Goal: Feedback & Contribution: Leave review/rating

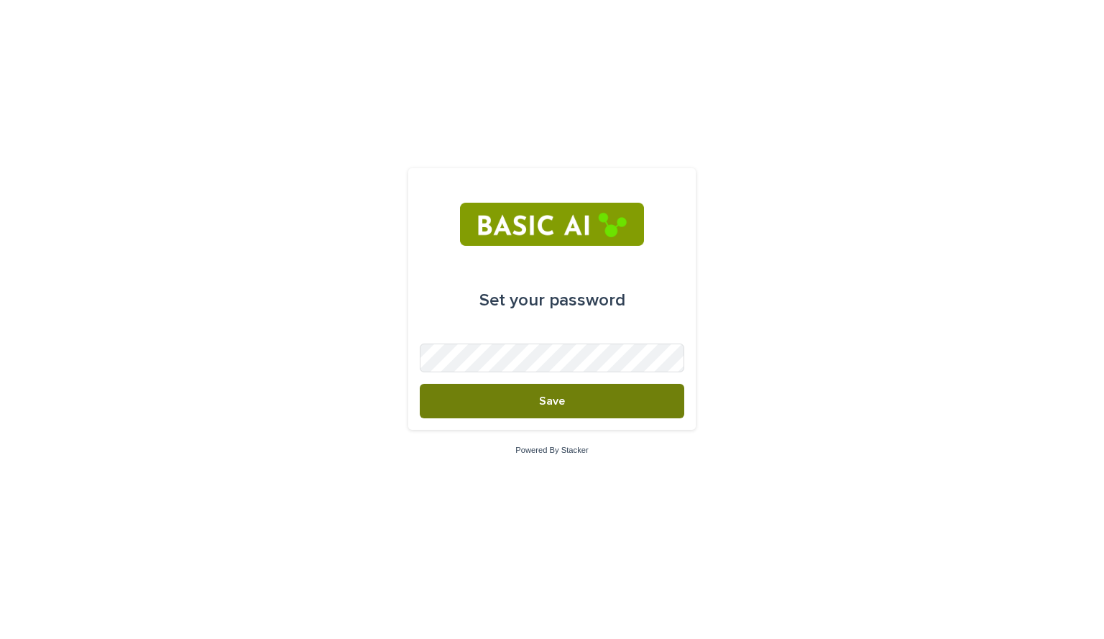
click at [497, 405] on button "Save" at bounding box center [552, 401] width 265 height 35
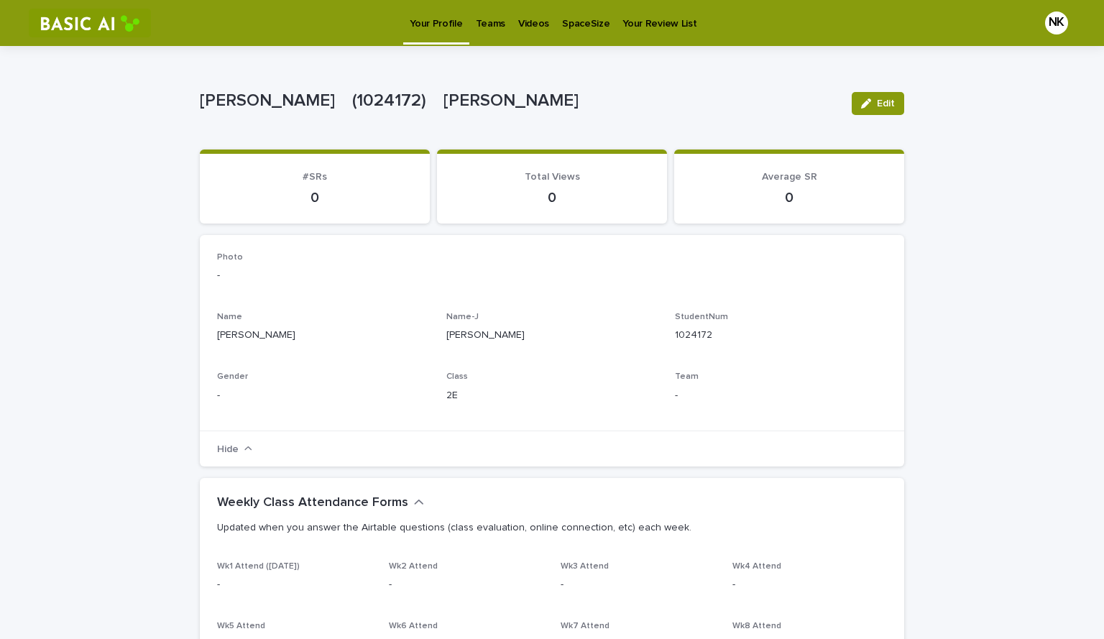
click at [524, 27] on p "Videos" at bounding box center [533, 15] width 31 height 30
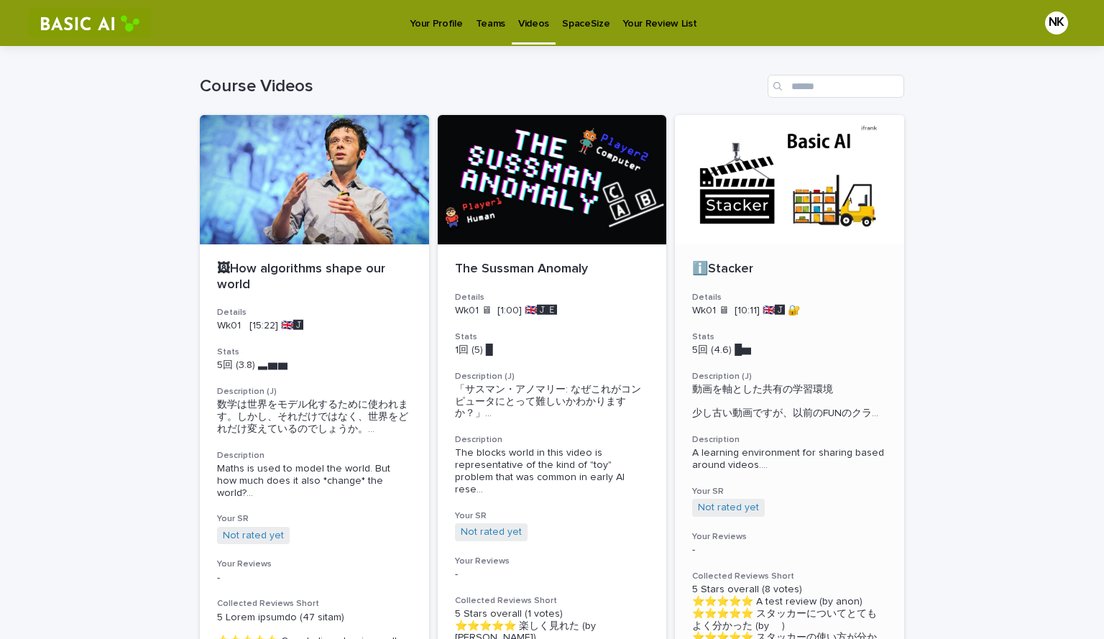
click at [725, 259] on div "ℹ️Stacker" at bounding box center [789, 268] width 195 height 19
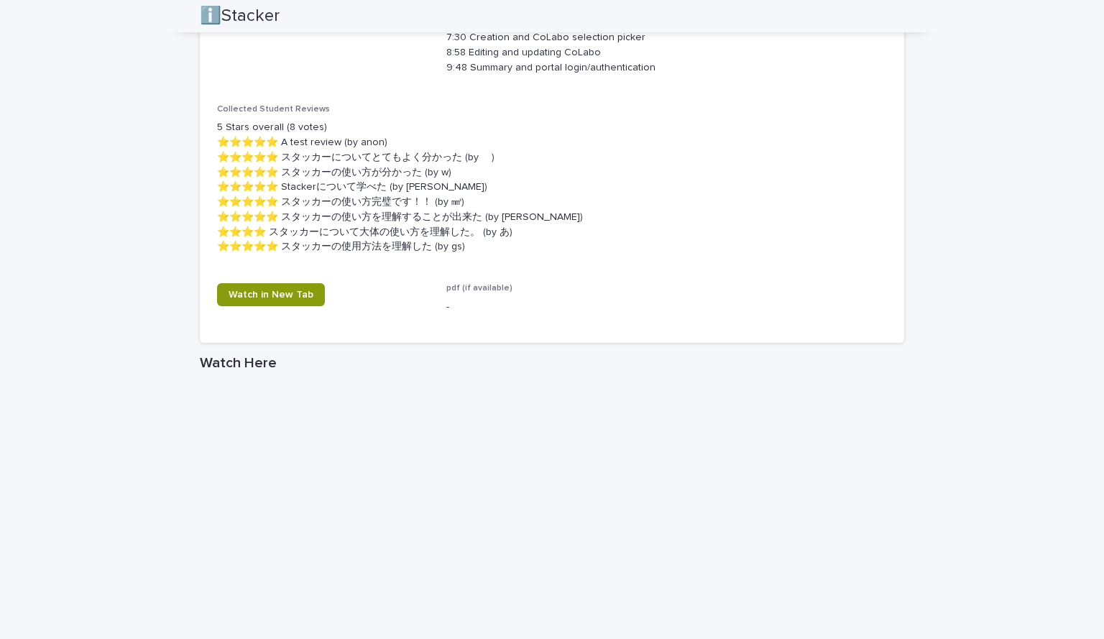
scroll to position [778, 0]
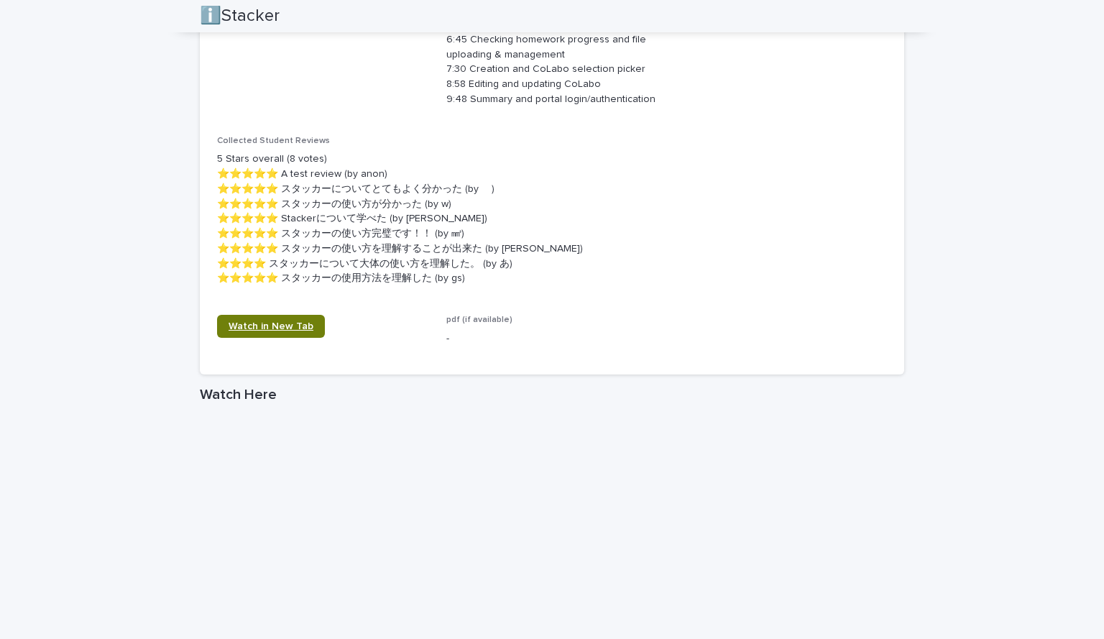
click at [302, 322] on span "Watch in New Tab" at bounding box center [271, 326] width 85 height 10
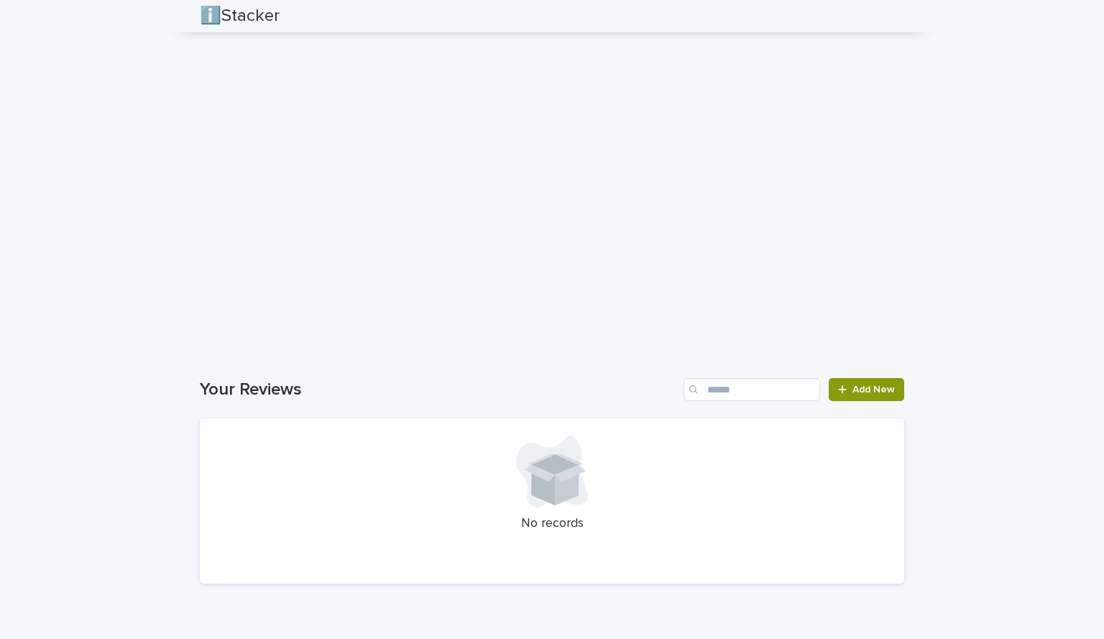
scroll to position [1302, 0]
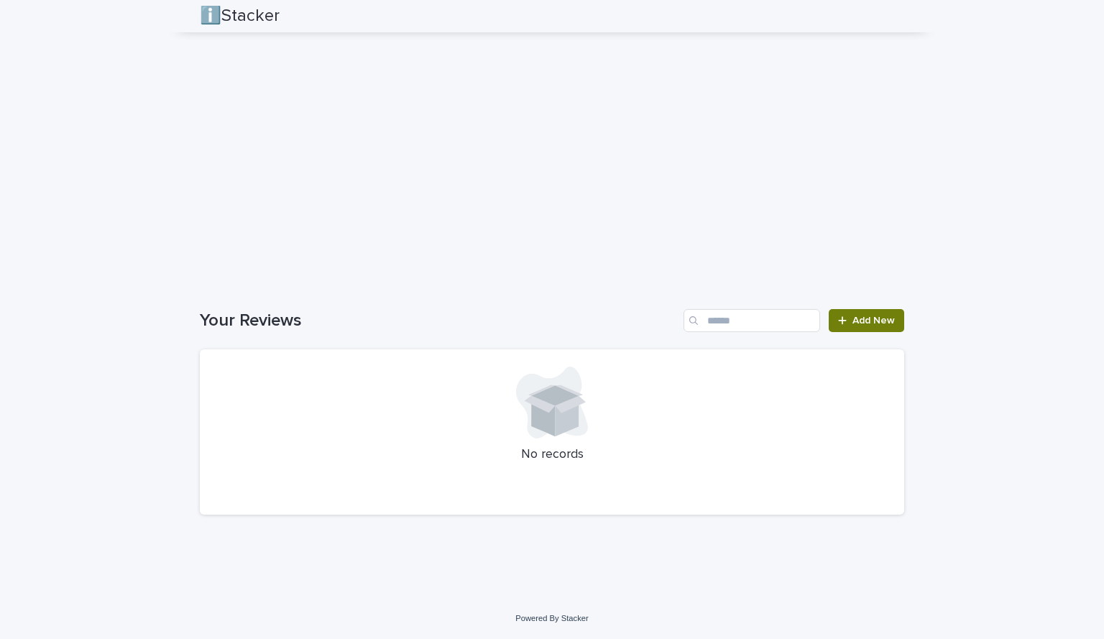
click at [838, 320] on icon at bounding box center [842, 321] width 8 height 8
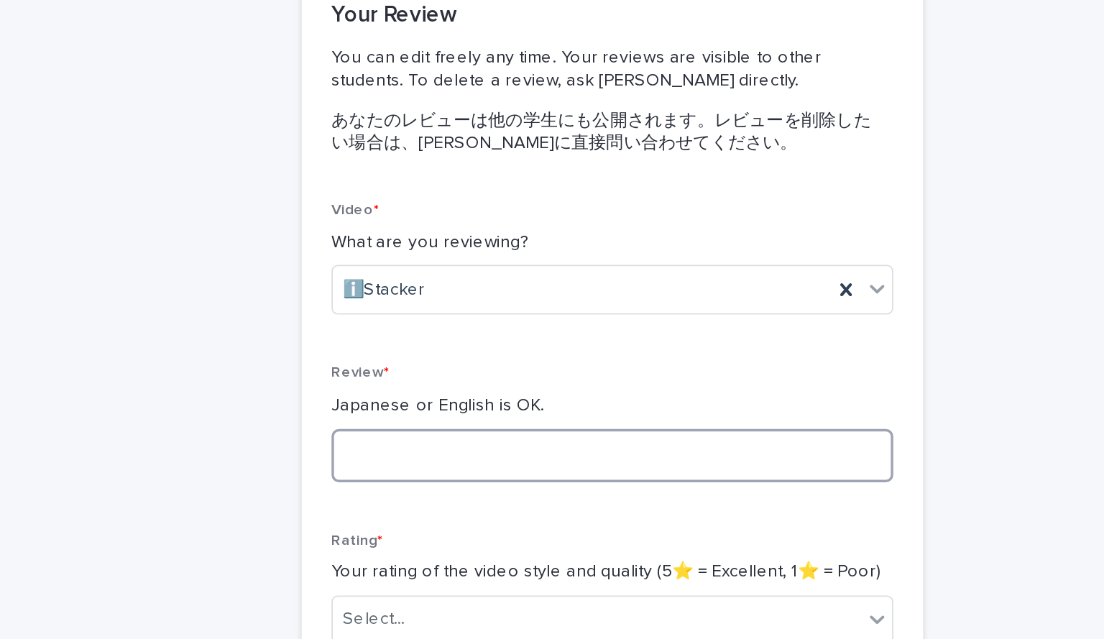
click at [462, 403] on textarea at bounding box center [552, 406] width 325 height 31
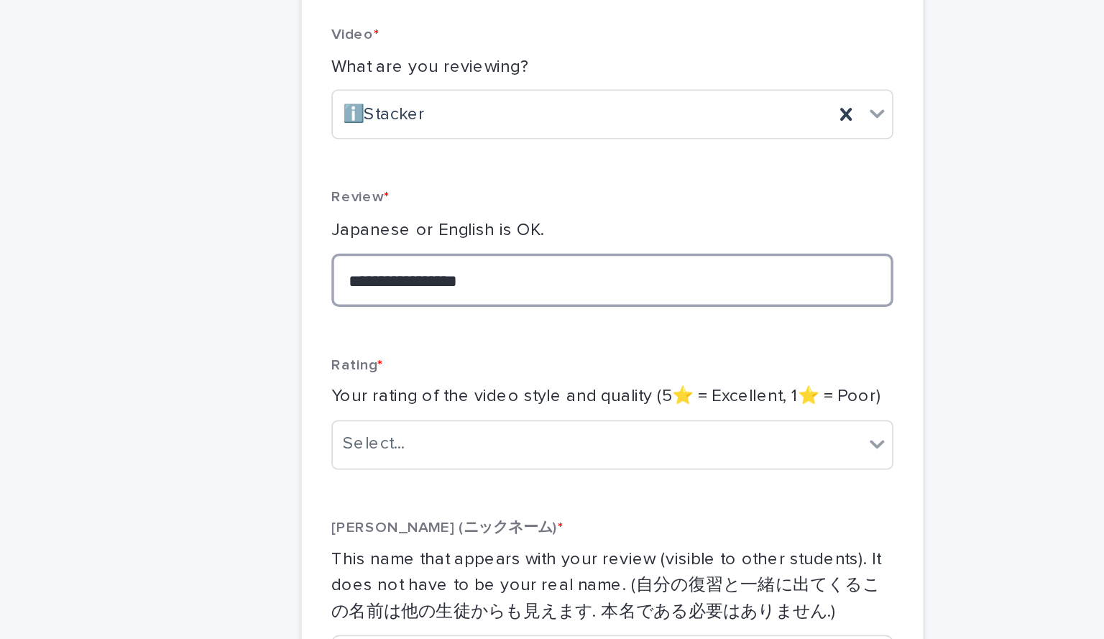
scroll to position [101, 0]
type textarea "**********"
click at [462, 403] on div "Select..." at bounding box center [543, 401] width 306 height 24
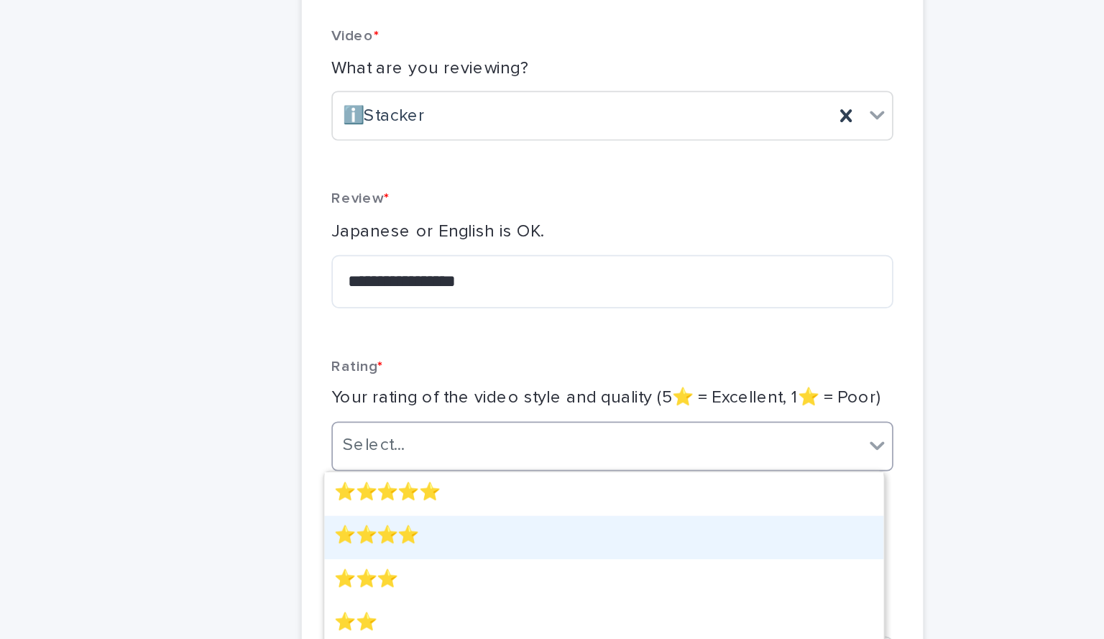
click at [474, 449] on div "⭐️⭐️⭐️⭐️" at bounding box center [547, 453] width 324 height 25
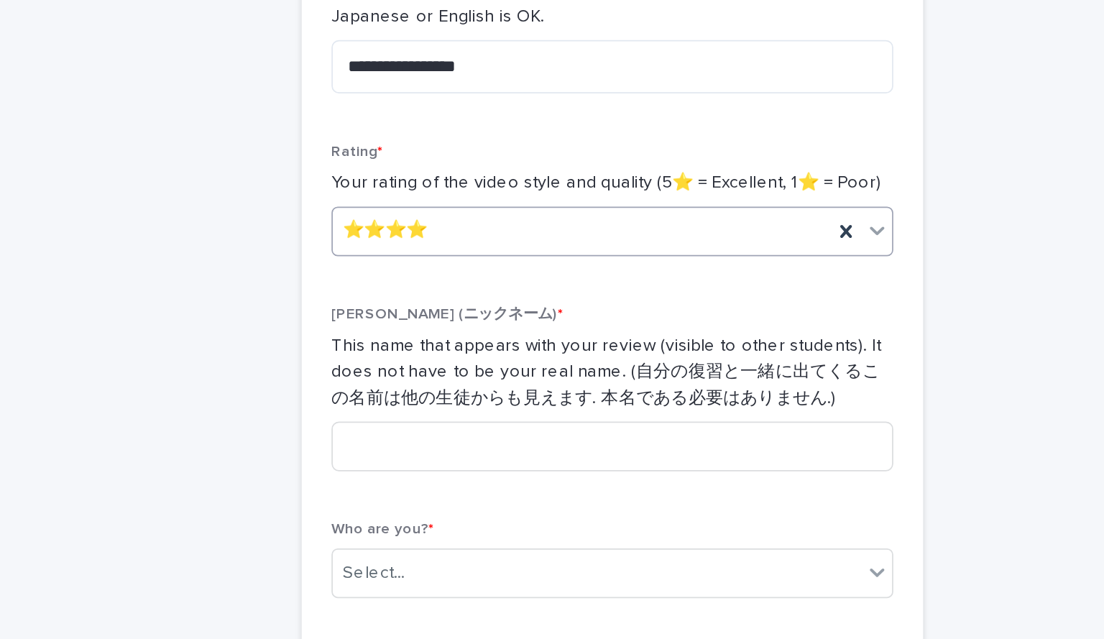
scroll to position [226, 0]
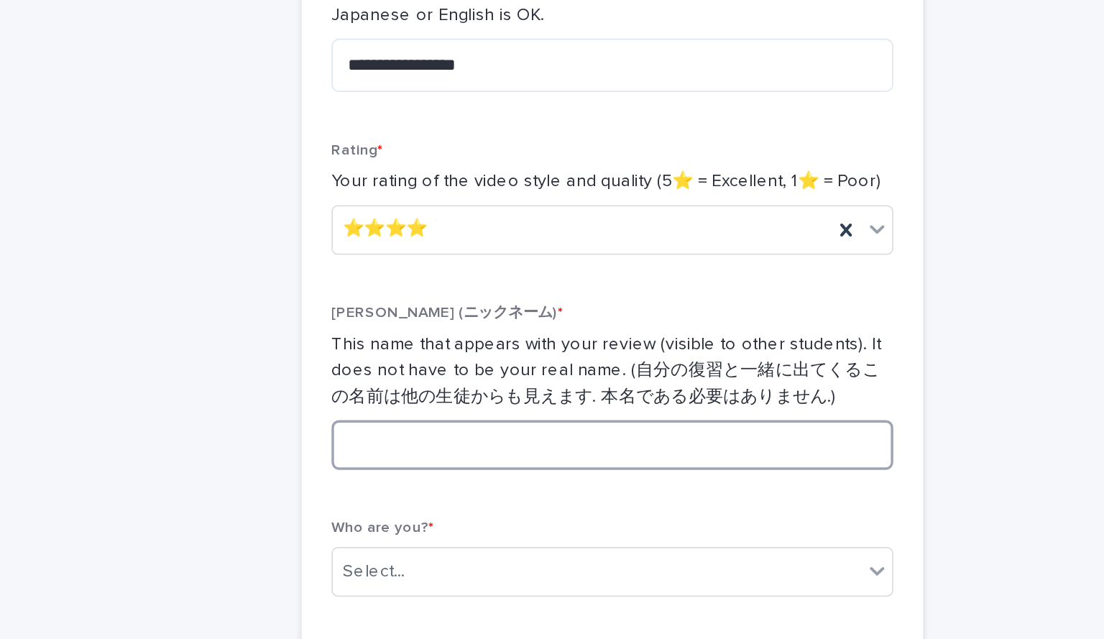
click at [462, 404] on input at bounding box center [552, 400] width 325 height 29
type input "*"
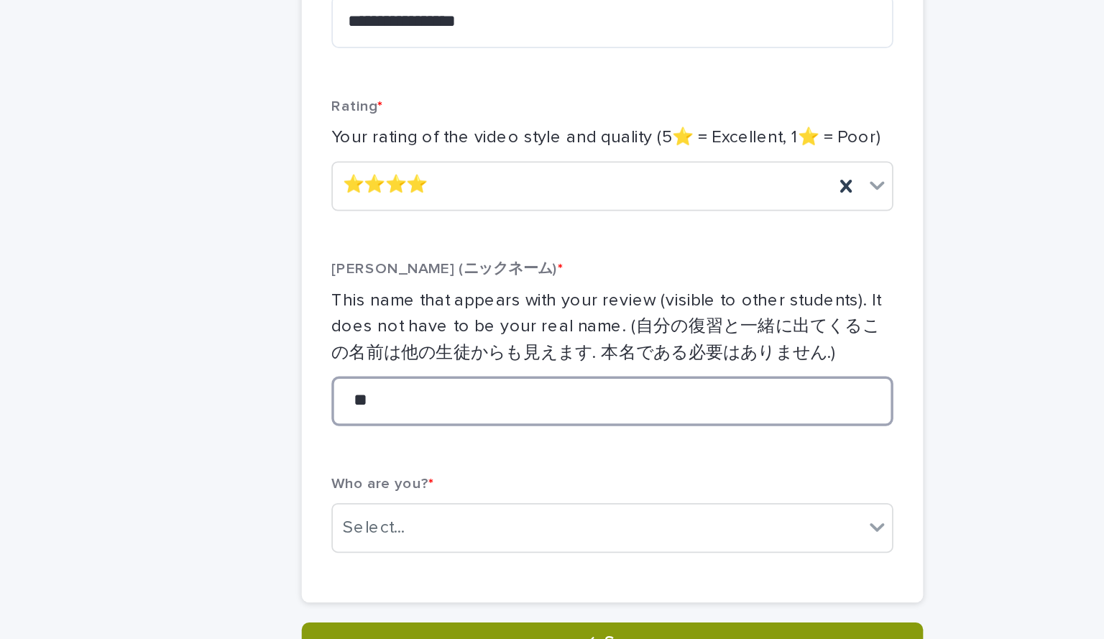
scroll to position [250, 0]
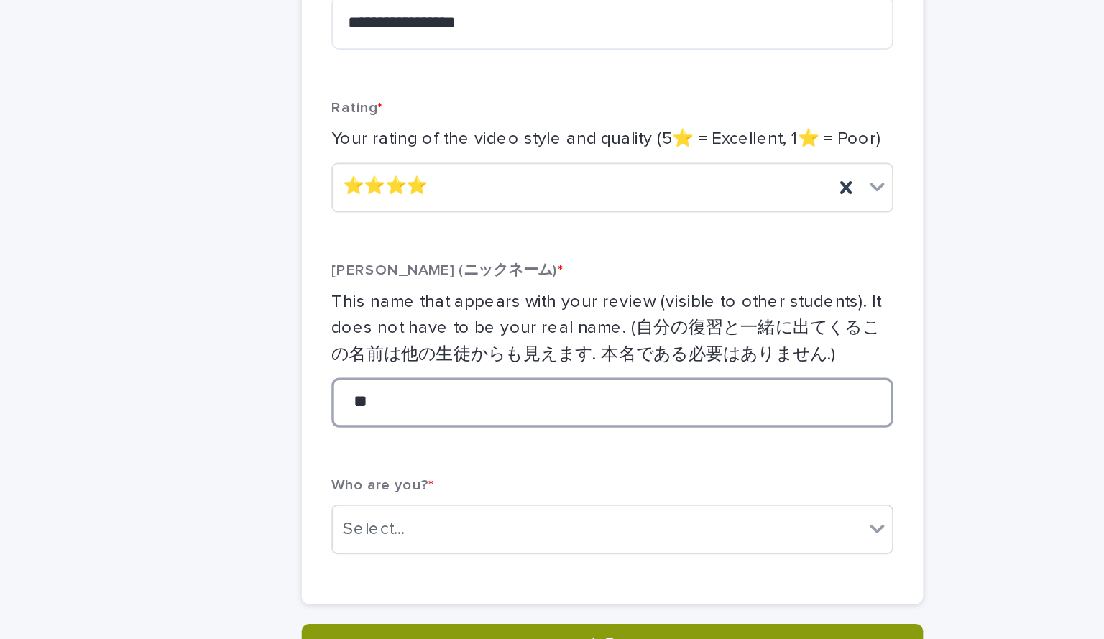
type input "*"
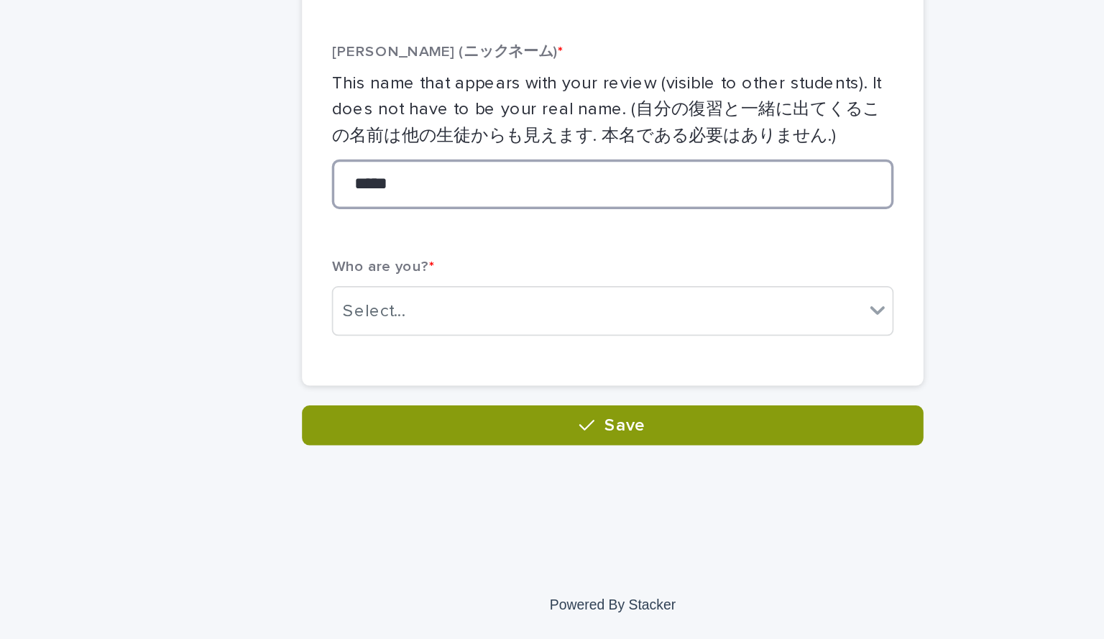
scroll to position [0, 0]
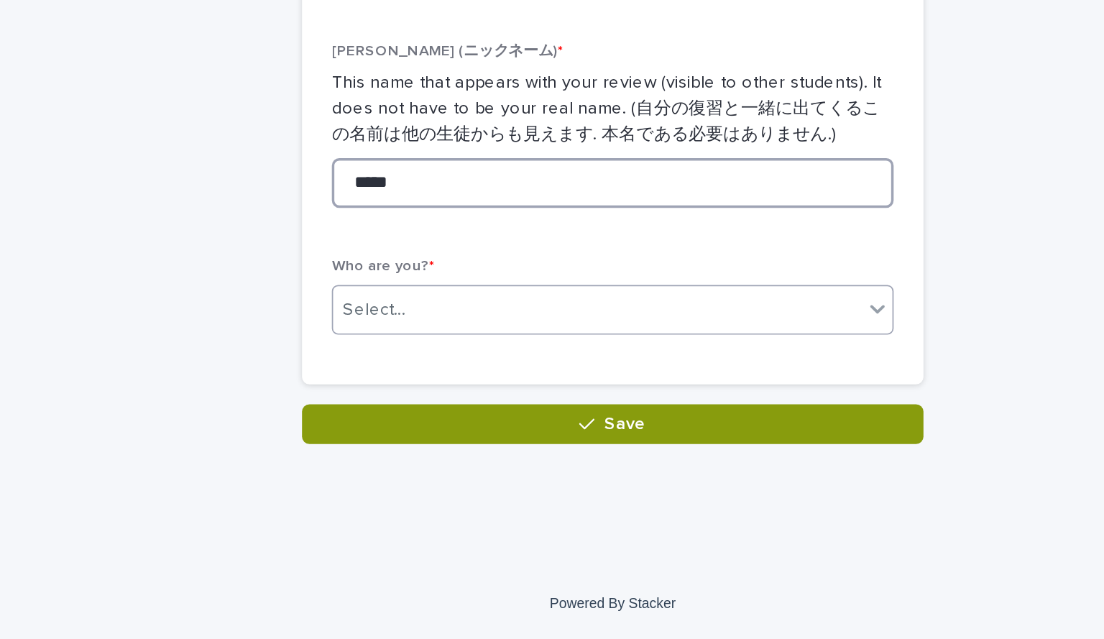
type input "*****"
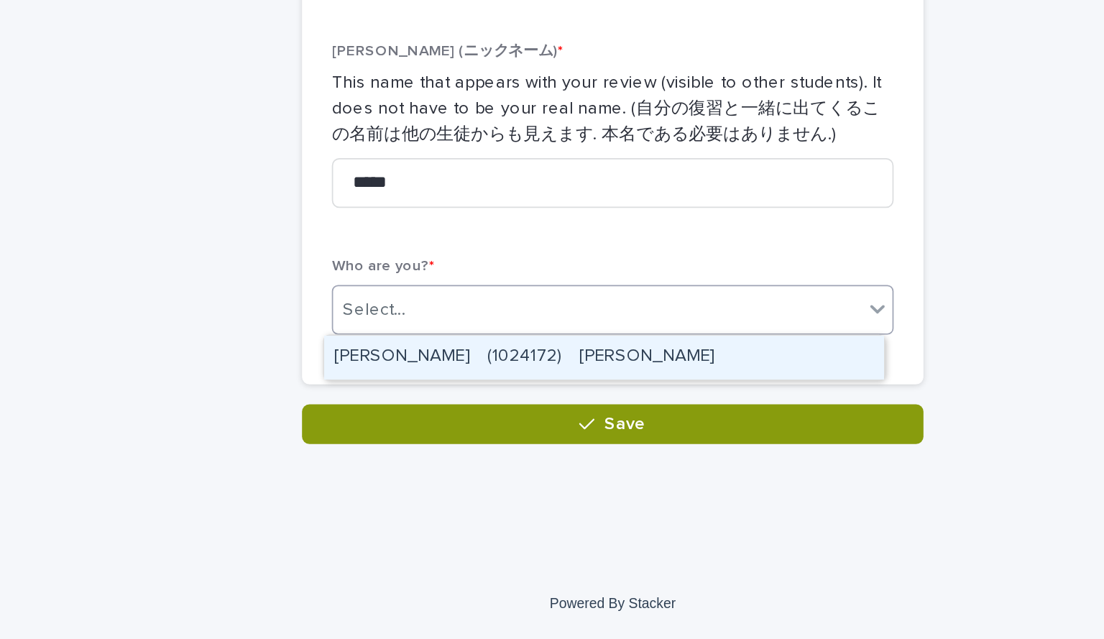
click at [443, 444] on div "Select..." at bounding box center [543, 449] width 306 height 24
click at [456, 469] on div "[PERSON_NAME]　(1024172)　[PERSON_NAME]" at bounding box center [547, 476] width 324 height 25
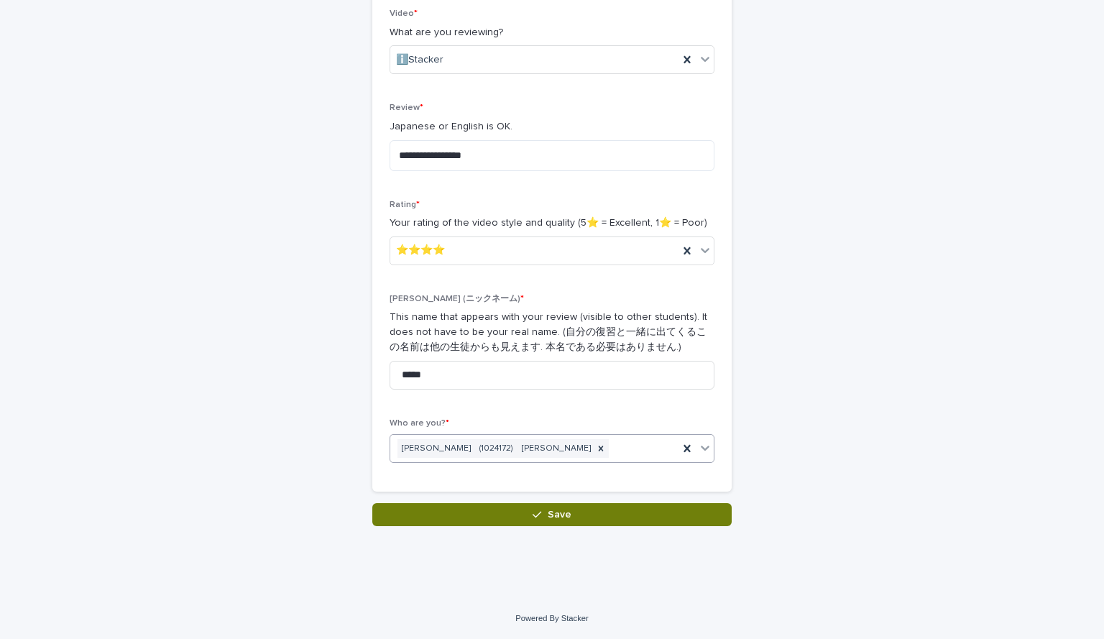
click at [525, 507] on button "Save" at bounding box center [551, 514] width 359 height 23
